Goal: Check status

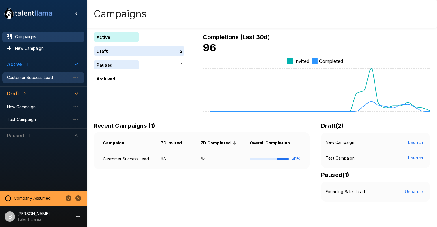
click at [43, 78] on span "Customer Success Lead" at bounding box center [39, 78] width 64 height 6
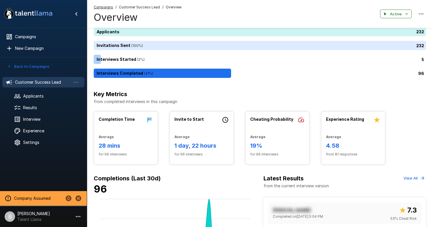
scroll to position [27, 0]
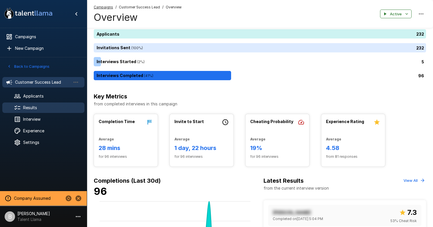
click at [33, 103] on div "Results" at bounding box center [43, 107] width 82 height 10
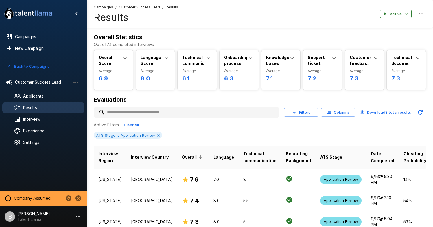
click at [156, 111] on input "text" at bounding box center [186, 112] width 185 height 10
click at [219, 134] on div "ATS Stage is Application Review" at bounding box center [260, 135] width 332 height 7
click at [167, 112] on input "text" at bounding box center [186, 112] width 185 height 10
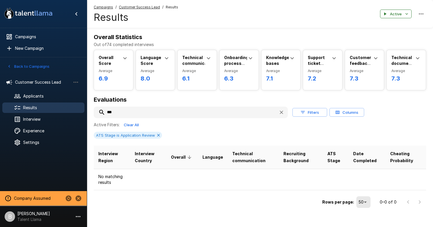
type input "****"
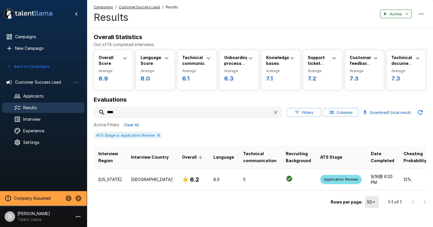
drag, startPoint x: 126, startPoint y: 112, endPoint x: 69, endPoint y: 112, distance: 56.7
click at [87, 112] on div ".st0{fill:#FFFFFF;} .st1{fill:#76a4ed;} Campaigns New Campaign Active 1 Custome…" at bounding box center [260, 116] width 346 height 232
